Goal: Register for event/course

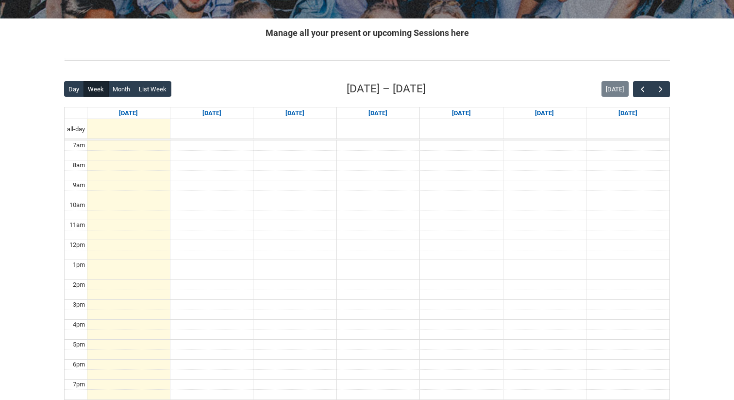
scroll to position [183, 0]
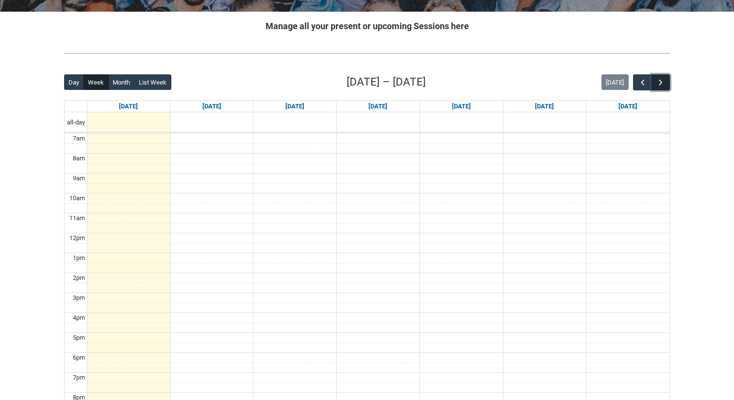
click at [658, 88] on button "button" at bounding box center [661, 82] width 18 height 16
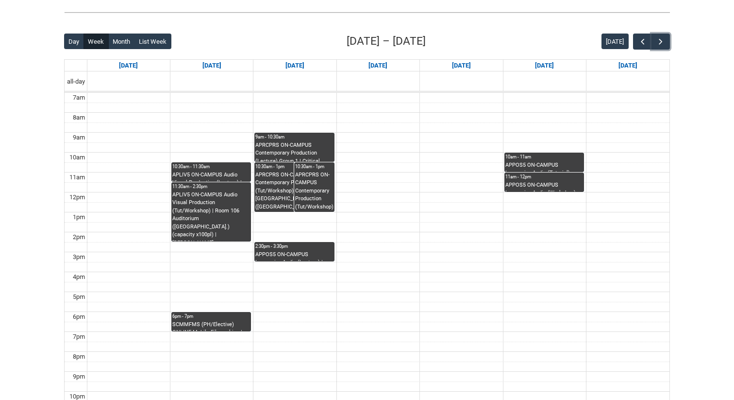
scroll to position [237, 0]
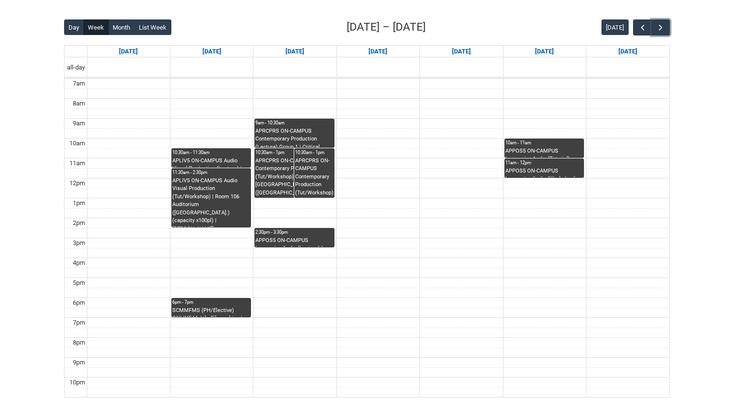
click at [227, 185] on div "APLIV5 ON-CAMPUS Audio Visual Production (Tut/Workshop) | Room 106 Auditorium (…" at bounding box center [211, 202] width 78 height 51
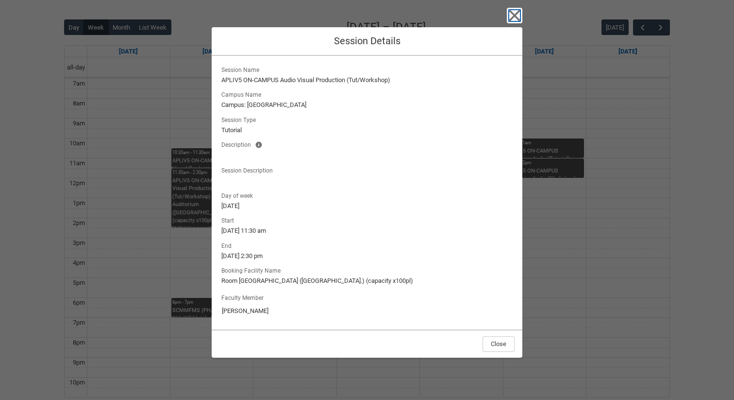
click at [508, 18] on icon "button" at bounding box center [515, 16] width 16 height 16
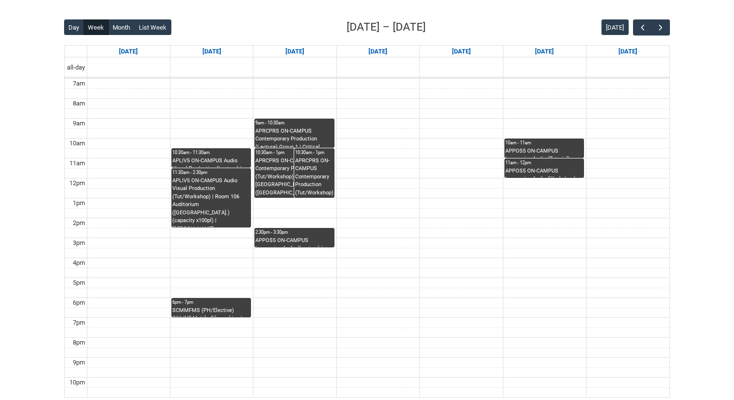
click at [206, 154] on div "10:30am - 11:30am" at bounding box center [211, 152] width 78 height 7
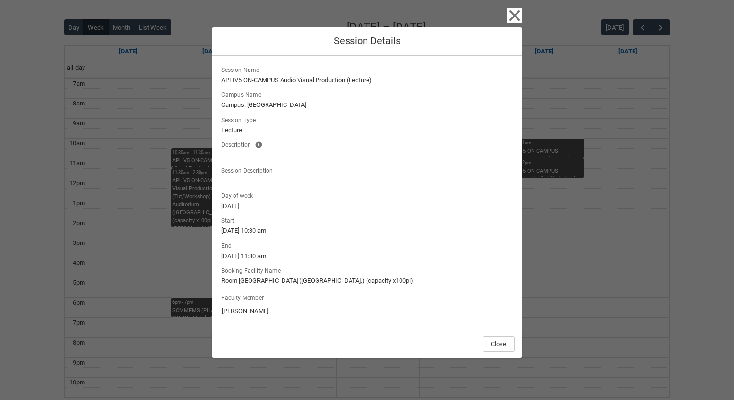
click at [516, 27] on div "Close Session Details" at bounding box center [367, 41] width 311 height 29
click at [516, 19] on icon "button" at bounding box center [515, 16] width 16 height 16
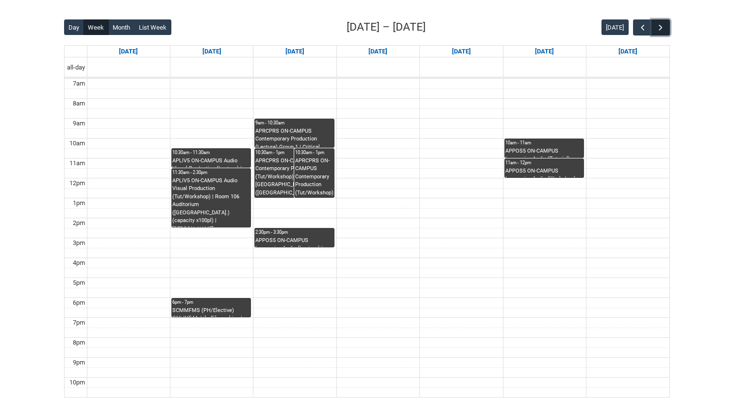
click at [661, 32] on span "button" at bounding box center [661, 28] width 10 height 10
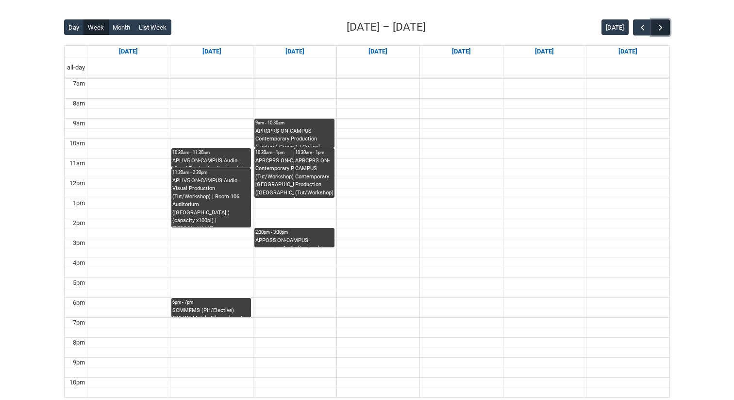
click at [661, 32] on span "button" at bounding box center [661, 28] width 10 height 10
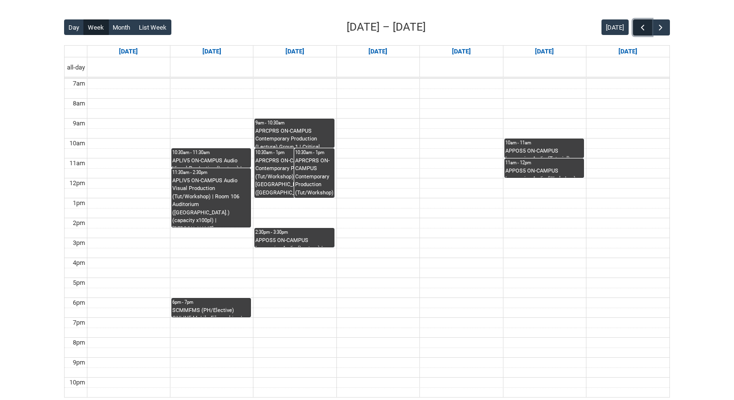
click at [637, 29] on button "button" at bounding box center [642, 27] width 18 height 16
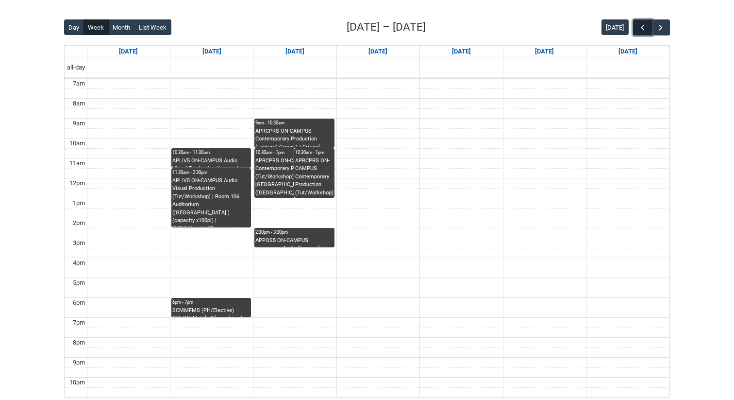
click at [637, 29] on button "button" at bounding box center [642, 27] width 18 height 16
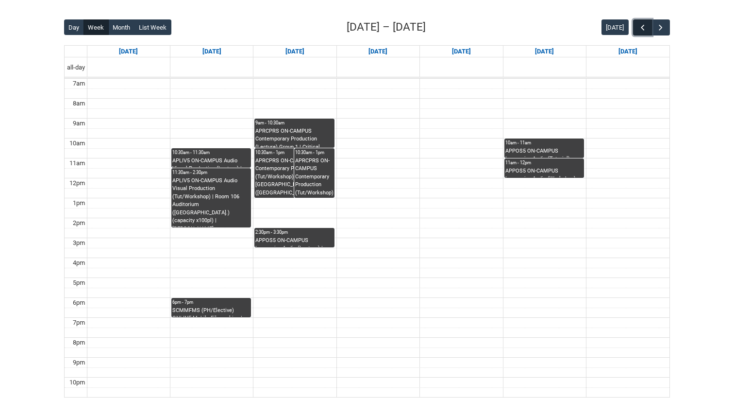
click at [640, 29] on span "button" at bounding box center [643, 28] width 10 height 10
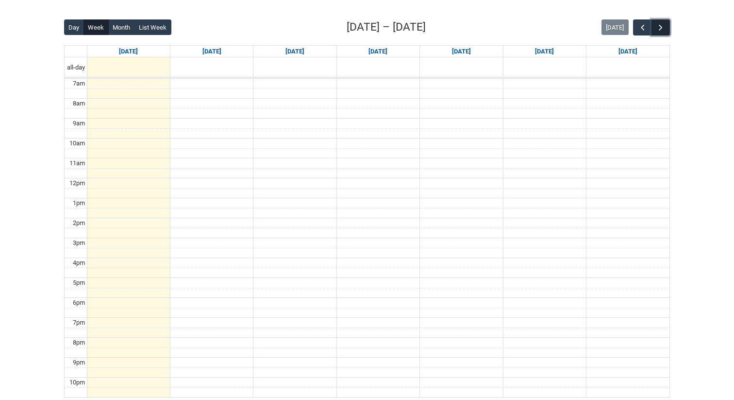
click at [661, 28] on span "button" at bounding box center [661, 28] width 10 height 10
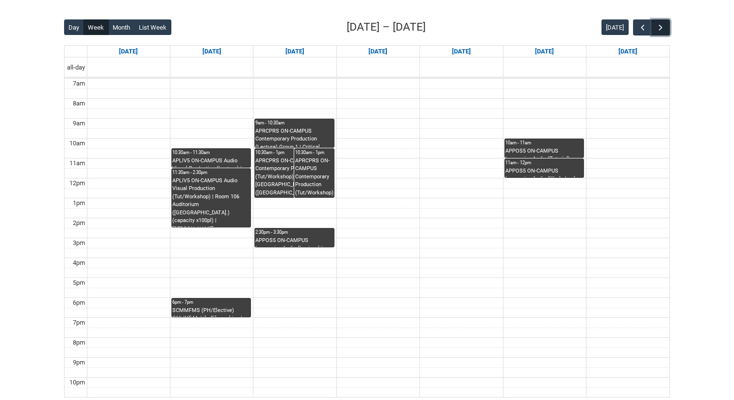
click at [661, 28] on span "button" at bounding box center [661, 28] width 10 height 10
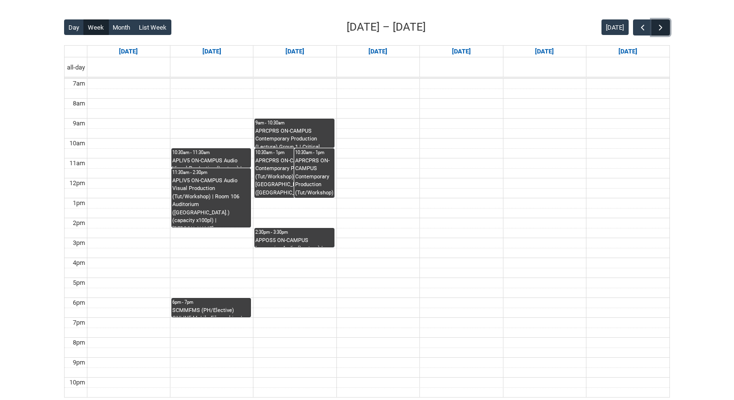
click at [661, 28] on span "button" at bounding box center [661, 28] width 10 height 10
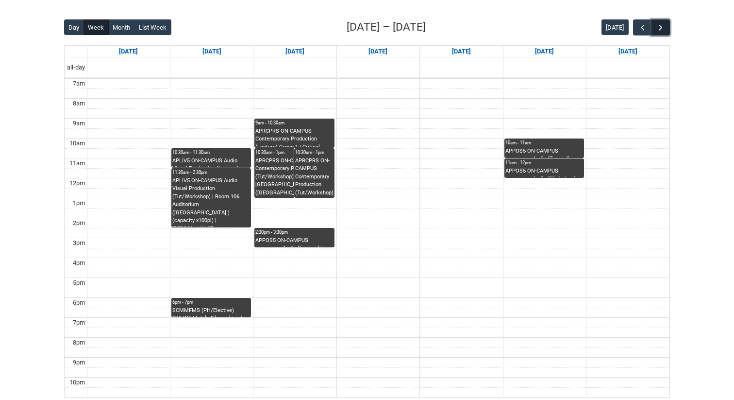
click at [661, 28] on span "button" at bounding box center [661, 28] width 10 height 10
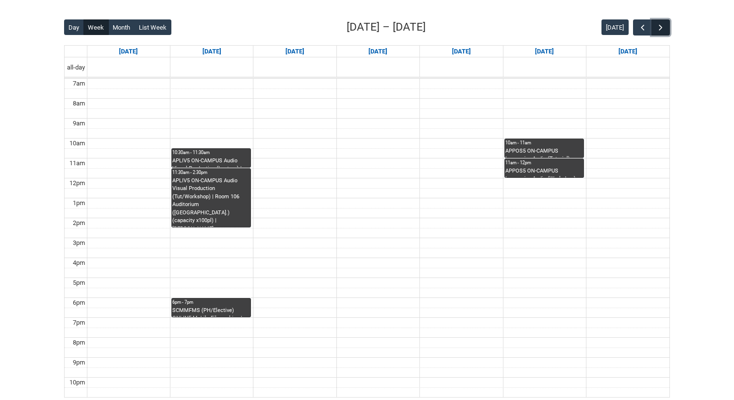
click at [661, 28] on span "button" at bounding box center [661, 28] width 10 height 10
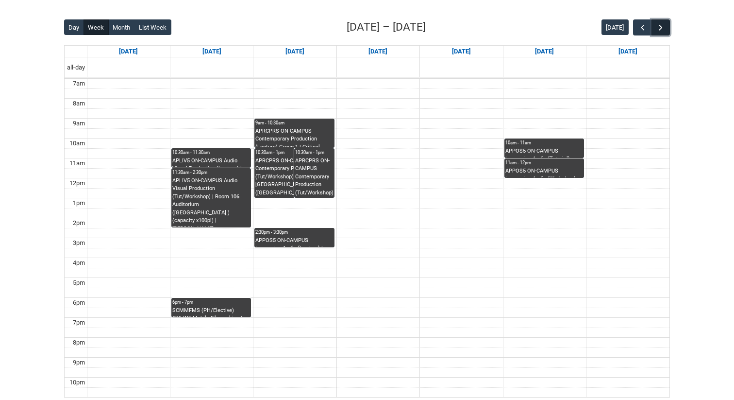
click at [661, 28] on span "button" at bounding box center [661, 28] width 10 height 10
click at [635, 30] on button "button" at bounding box center [642, 27] width 18 height 16
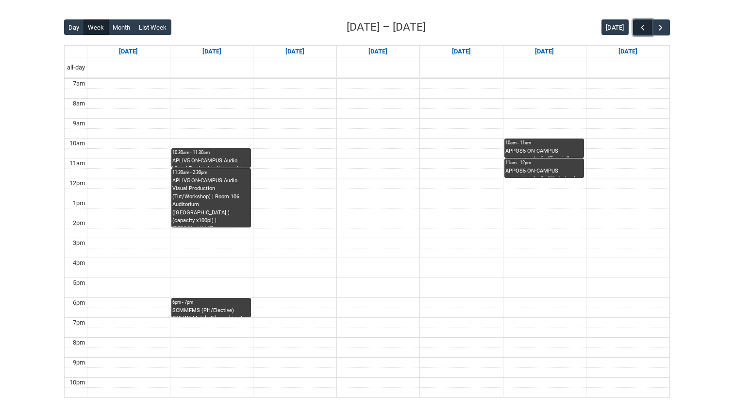
click at [635, 30] on button "button" at bounding box center [642, 27] width 18 height 16
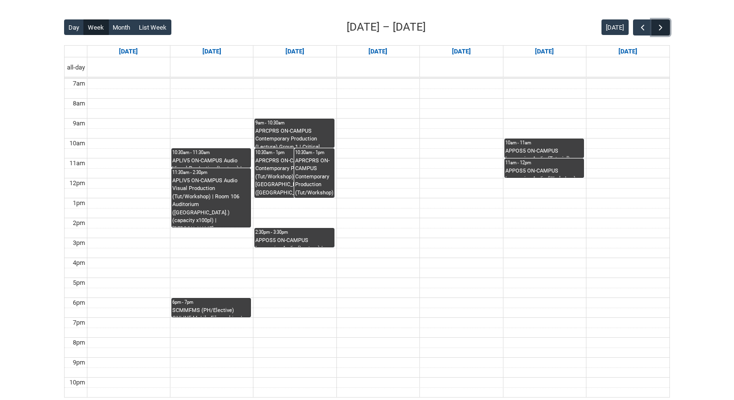
click at [653, 30] on button "button" at bounding box center [661, 27] width 18 height 16
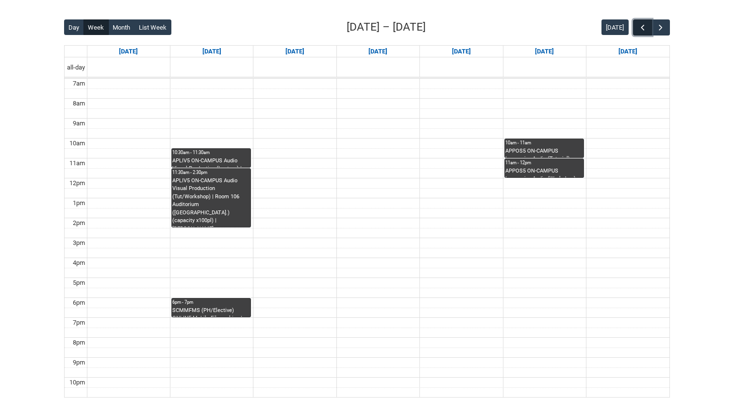
click at [642, 29] on span "button" at bounding box center [643, 28] width 10 height 10
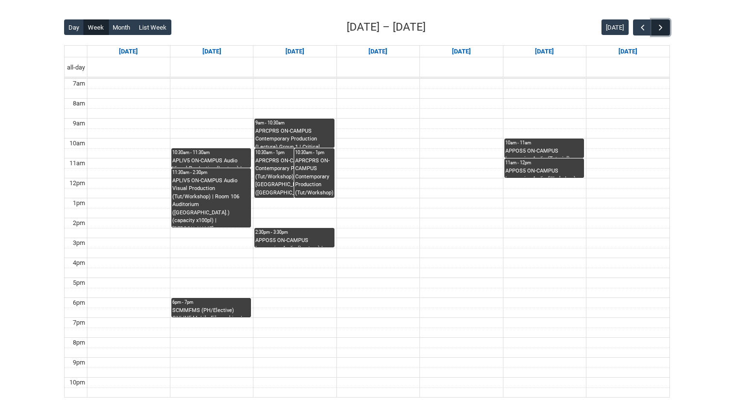
click at [655, 29] on button "button" at bounding box center [661, 27] width 18 height 16
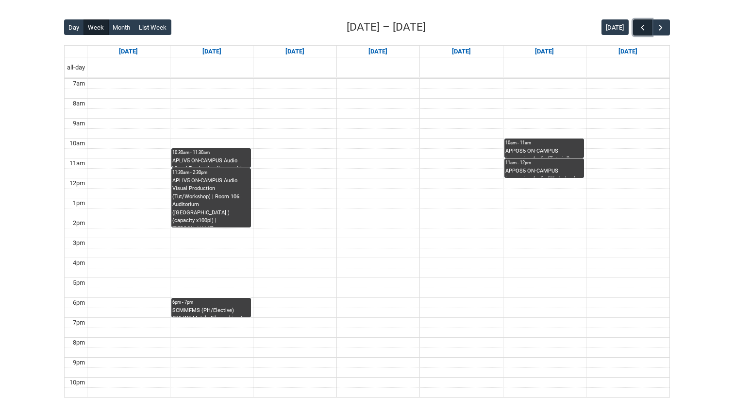
click at [645, 29] on span "button" at bounding box center [643, 28] width 10 height 10
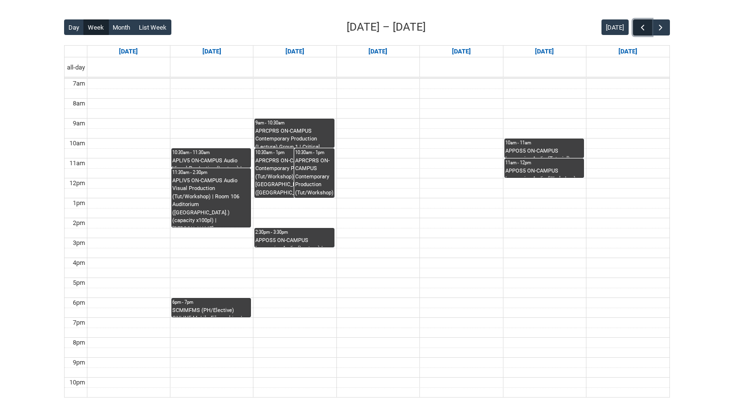
click at [645, 30] on span "button" at bounding box center [643, 28] width 10 height 10
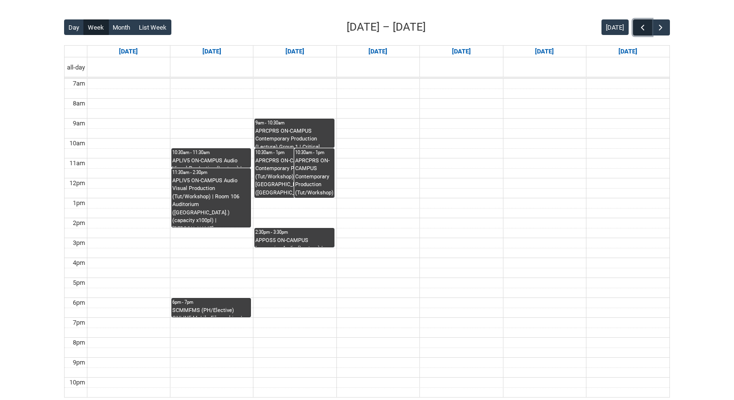
click at [645, 30] on span "button" at bounding box center [643, 28] width 10 height 10
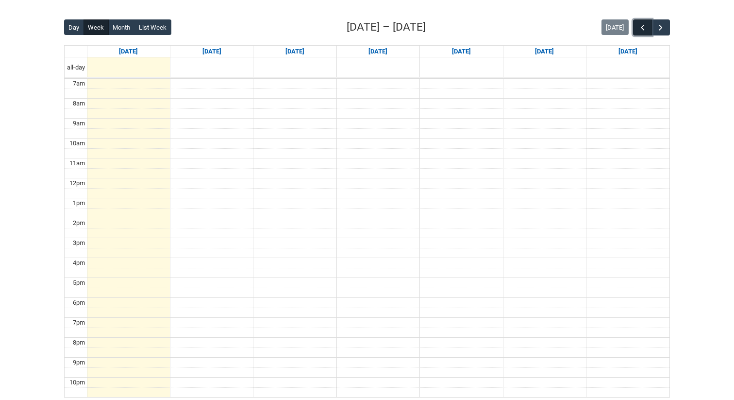
click at [645, 30] on span "button" at bounding box center [643, 28] width 10 height 10
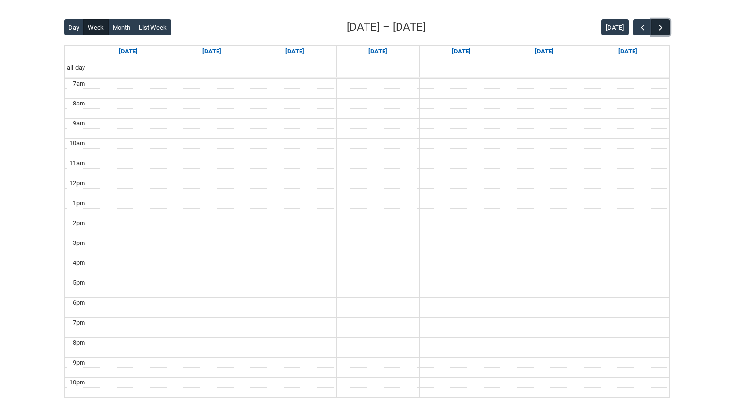
click at [659, 29] on span "button" at bounding box center [661, 28] width 10 height 10
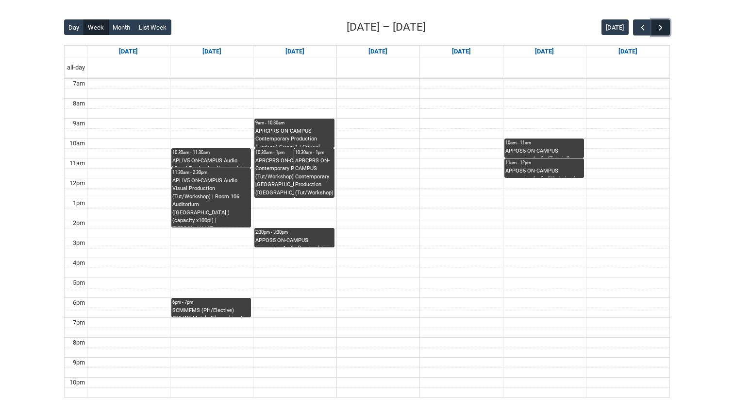
click at [659, 29] on span "button" at bounding box center [661, 28] width 10 height 10
